Goal: Task Accomplishment & Management: Use online tool/utility

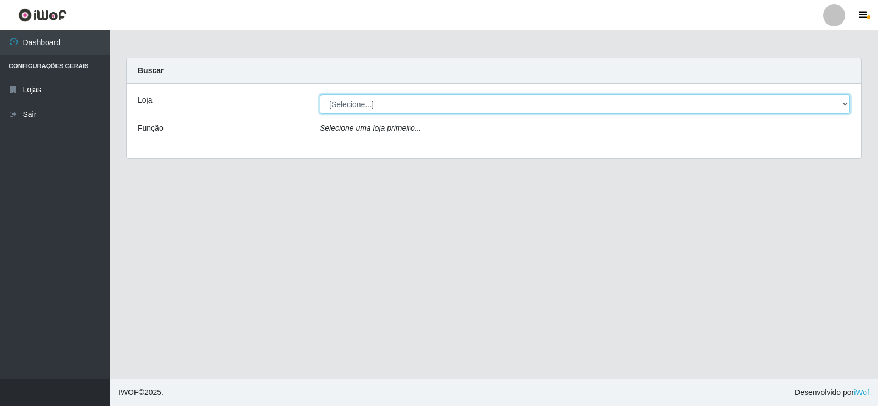
click at [352, 109] on select "[Selecione...] Rede Compras Supermercados - LOJA 2" at bounding box center [585, 103] width 530 height 19
select select "161"
click at [320, 94] on select "[Selecione...] Rede Compras Supermercados - LOJA 2" at bounding box center [585, 103] width 530 height 19
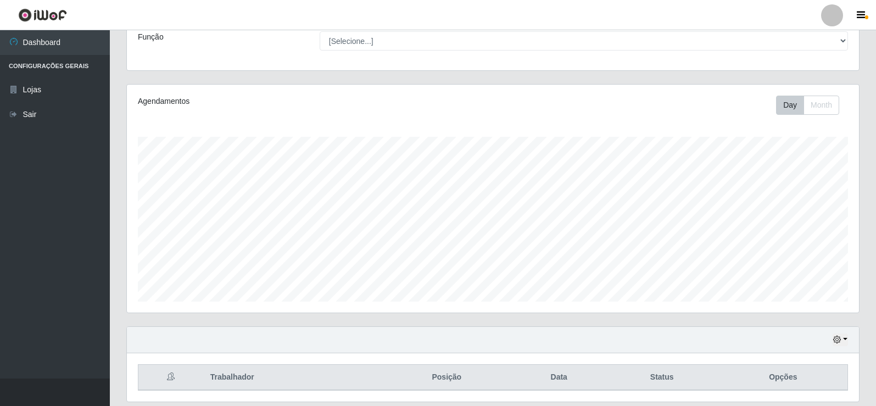
scroll to position [128, 0]
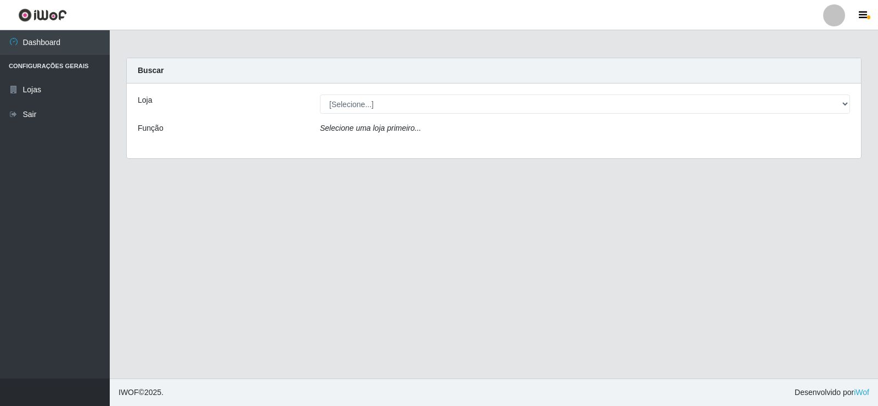
click at [358, 130] on icon "Selecione uma loja primeiro..." at bounding box center [370, 128] width 101 height 9
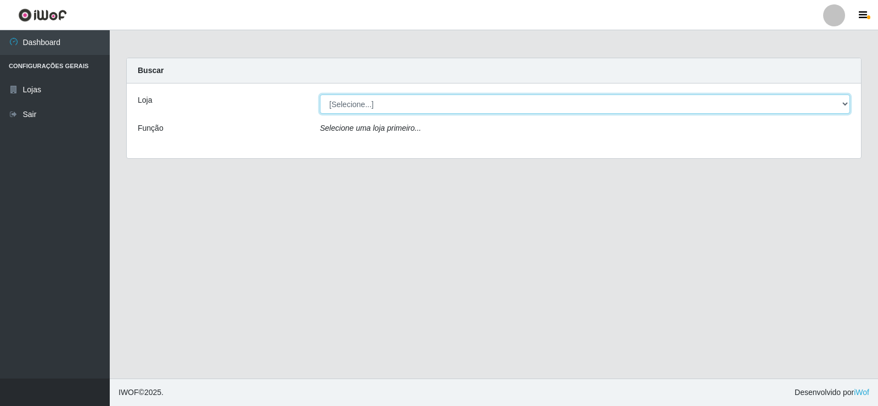
click at [359, 105] on select "[Selecione...] Rede Compras Supermercados - LOJA 2" at bounding box center [585, 103] width 530 height 19
click at [320, 94] on select "[Selecione...] Rede Compras Supermercados - LOJA 2" at bounding box center [585, 103] width 530 height 19
click at [362, 106] on select "[Selecione...] Rede Compras Supermercados - LOJA 2" at bounding box center [585, 103] width 530 height 19
select select "161"
click at [320, 94] on select "[Selecione...] Rede Compras Supermercados - LOJA 2" at bounding box center [585, 103] width 530 height 19
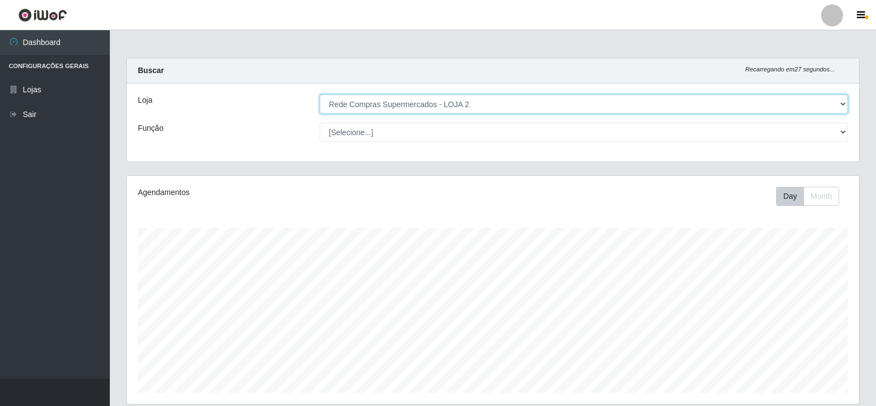
scroll to position [228, 732]
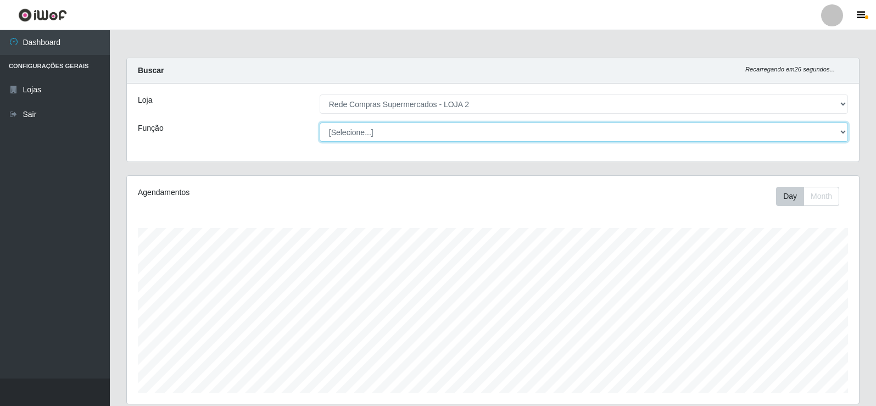
click at [843, 131] on select "[Selecione...] ASG ASG + ASG ++ Balconista Balconista + Balconista ++ Embalador…" at bounding box center [583, 131] width 528 height 19
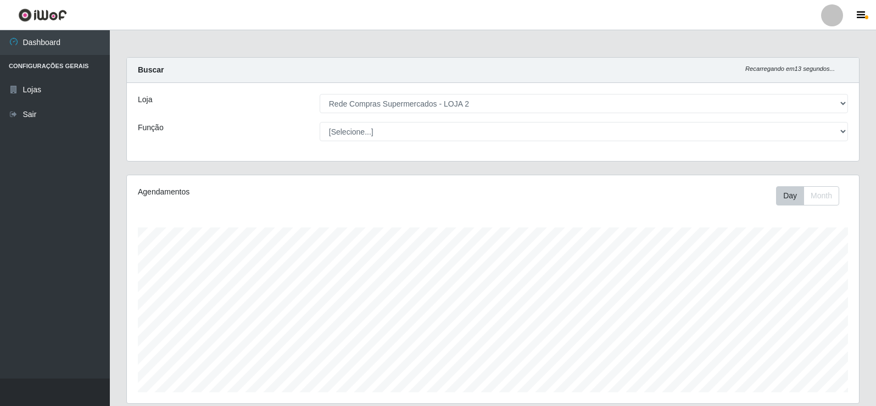
scroll to position [0, 0]
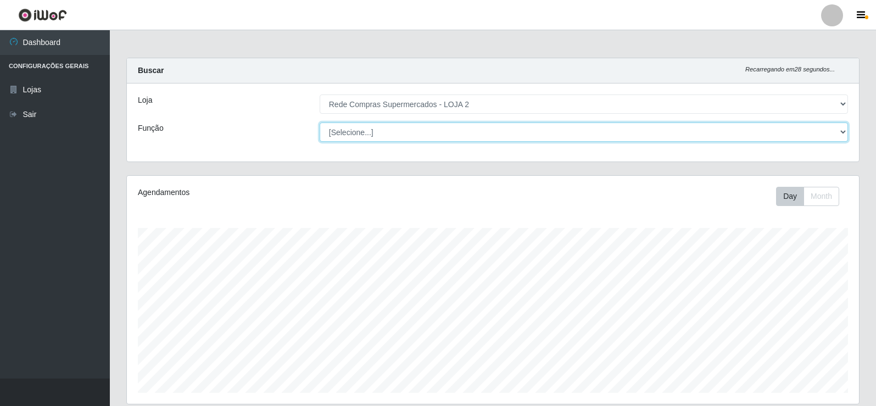
click at [350, 132] on select "[Selecione...] ASG ASG + ASG ++ Balconista Balconista + Balconista ++ Embalador…" at bounding box center [583, 131] width 528 height 19
select select "1"
click at [319, 122] on select "[Selecione...] ASG ASG + ASG ++ Balconista Balconista + Balconista ++ Embalador…" at bounding box center [583, 131] width 528 height 19
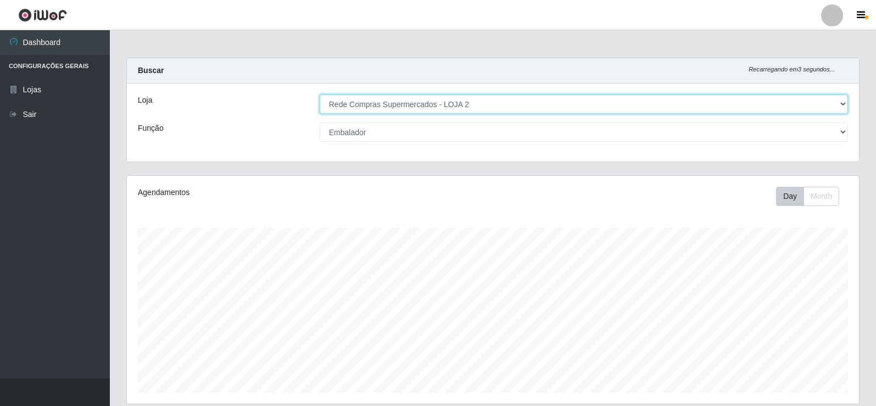
click at [839, 105] on select "[Selecione...] Rede Compras Supermercados - LOJA 2" at bounding box center [583, 103] width 528 height 19
click at [319, 94] on select "[Selecione...] Rede Compras Supermercados - LOJA 2" at bounding box center [583, 103] width 528 height 19
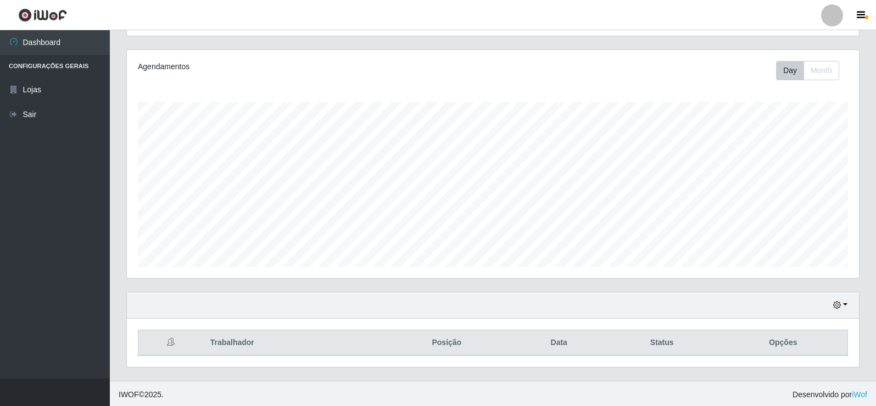
scroll to position [128, 0]
